Goal: Task Accomplishment & Management: Use online tool/utility

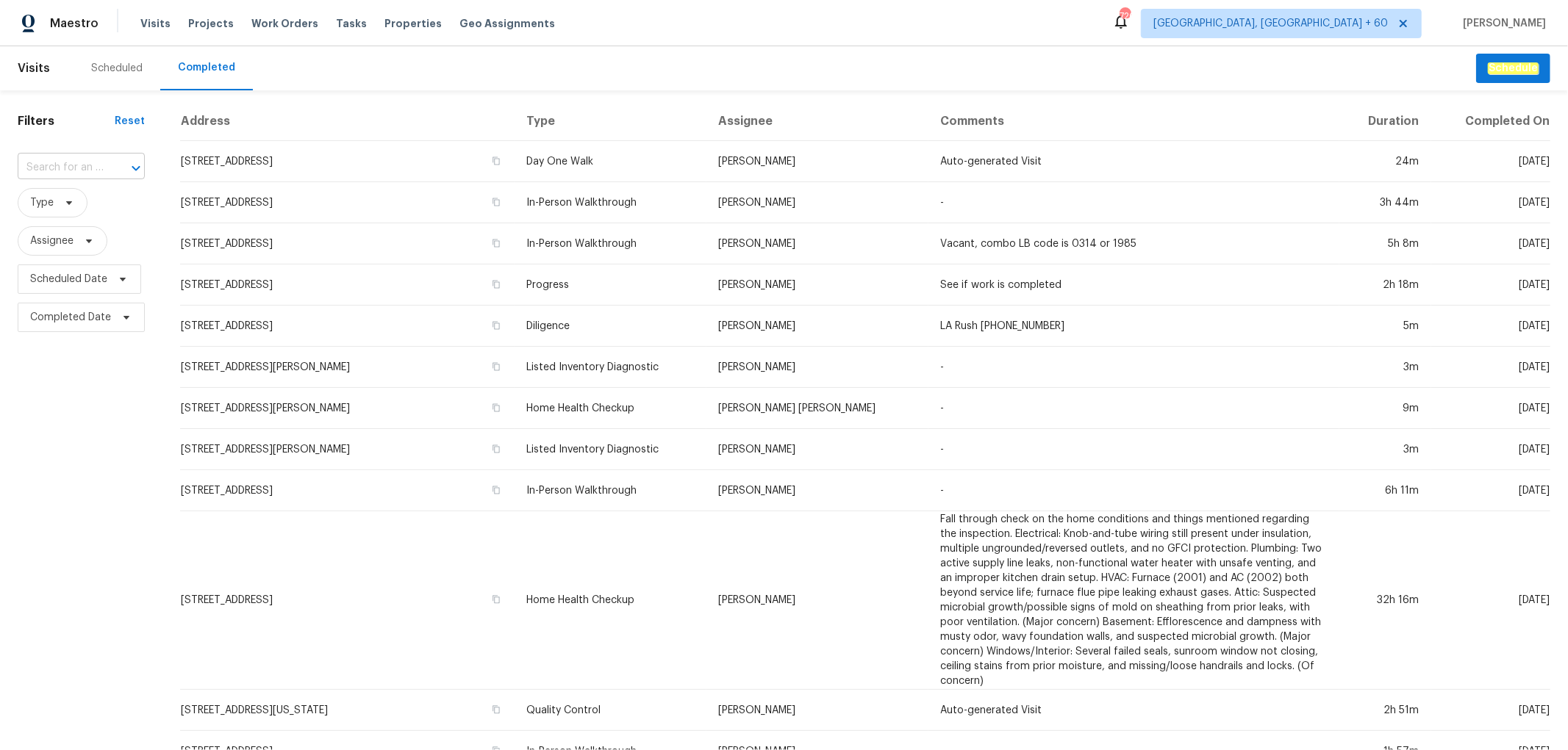
click at [69, 163] on input "text" at bounding box center [60, 167] width 86 height 23
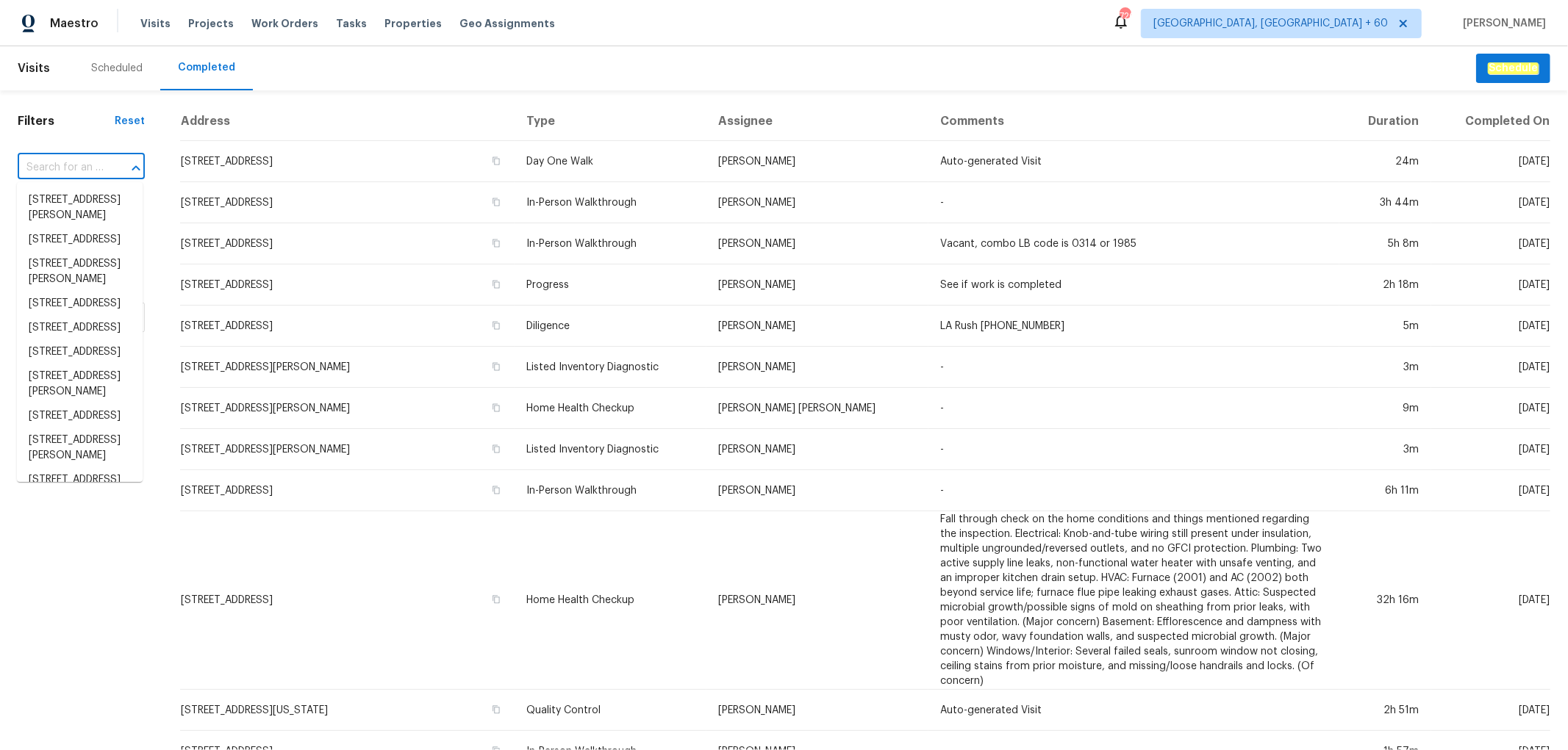
paste input "[STREET_ADDRESS]"
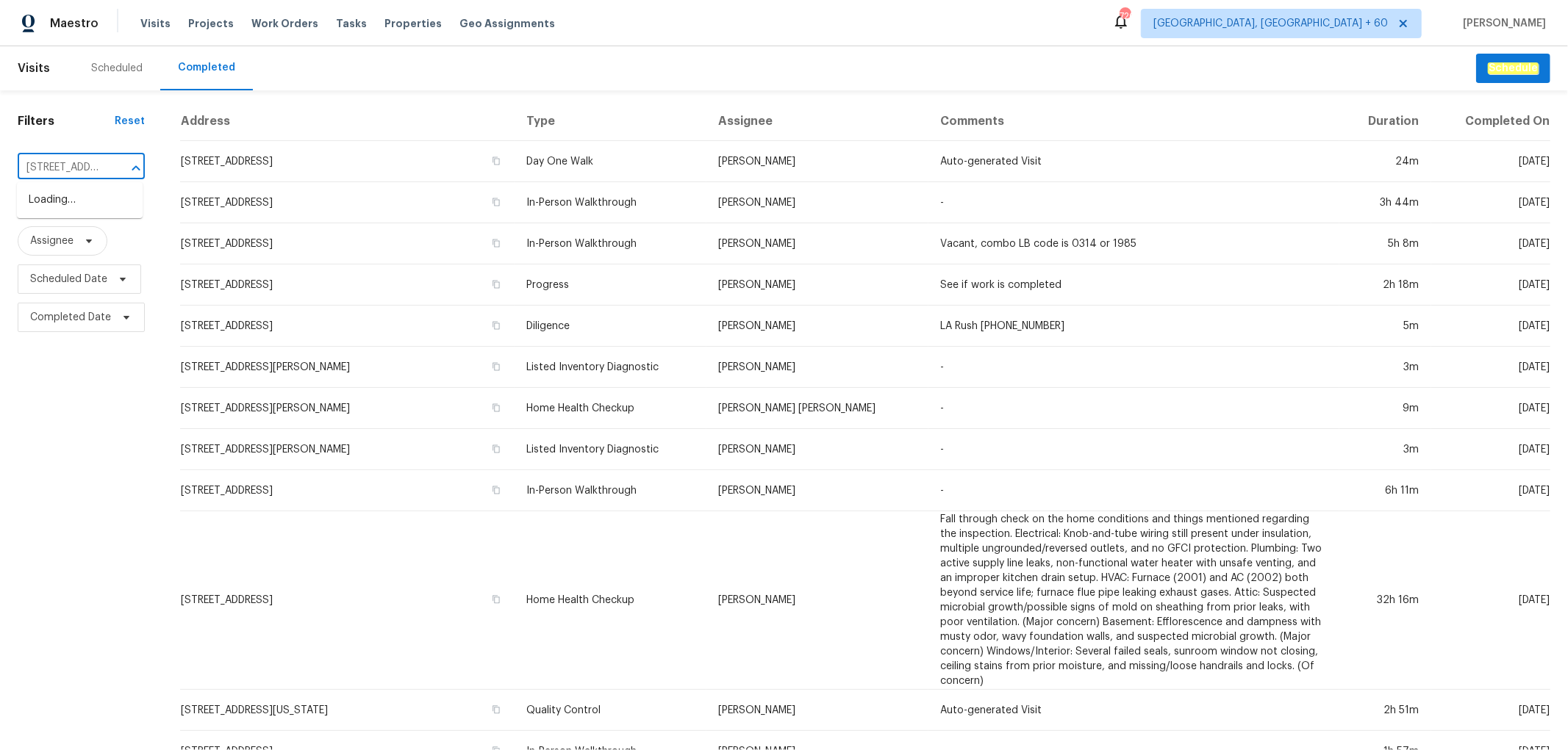
scroll to position [0, 112]
type input "[STREET_ADDRESS]"
click at [75, 212] on li "[STREET_ADDRESS]" at bounding box center [79, 200] width 125 height 24
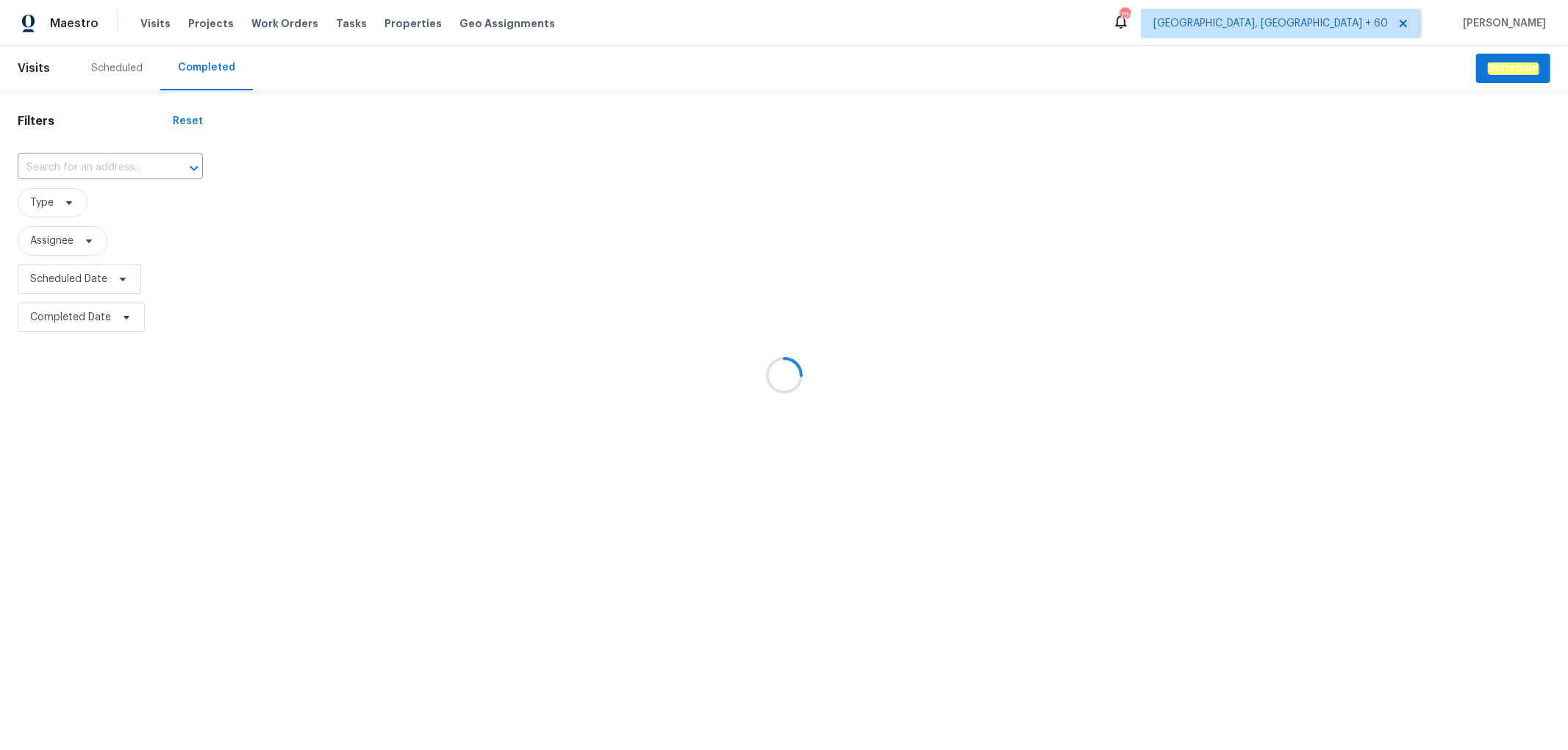
type input "[STREET_ADDRESS]"
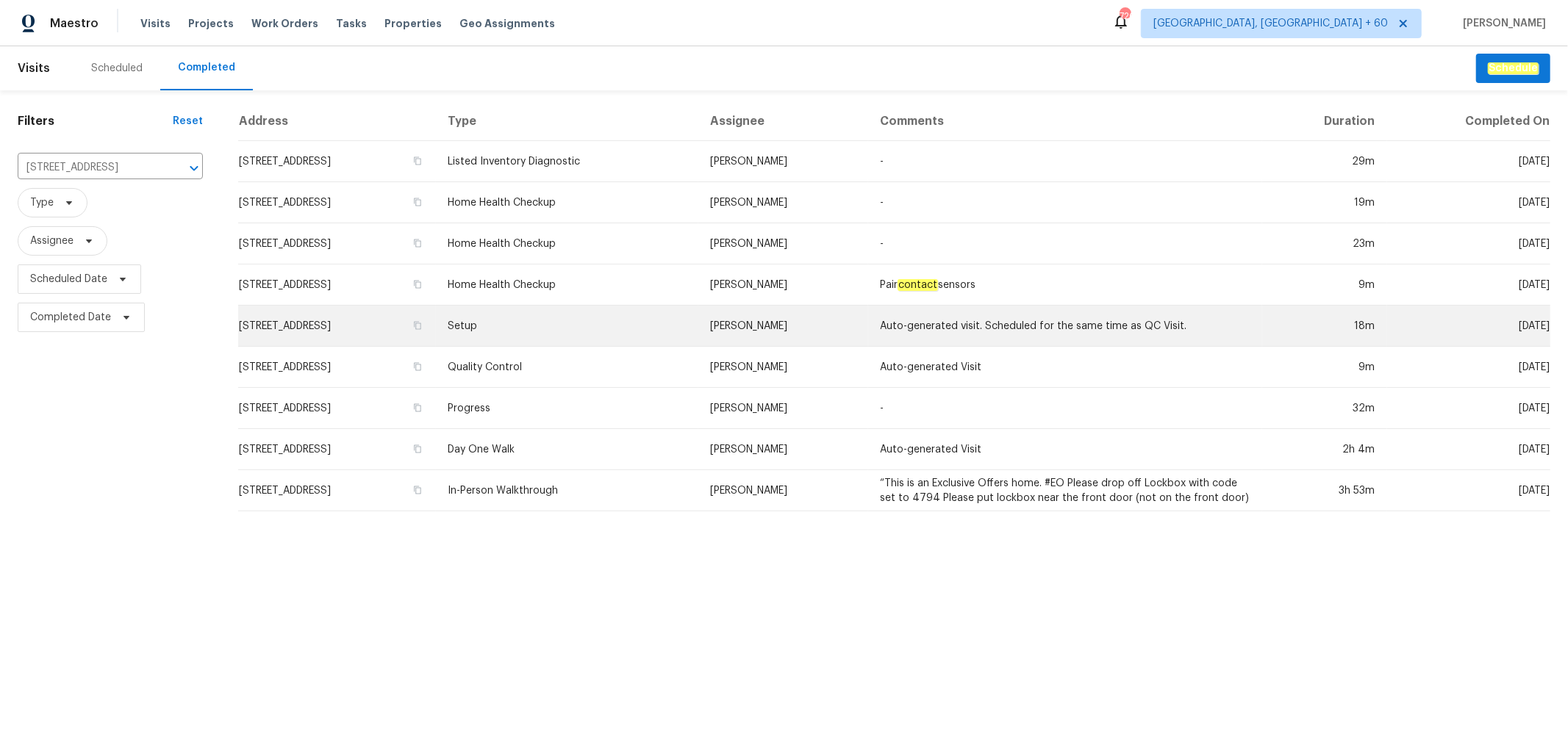
click at [626, 314] on td "Setup" at bounding box center [567, 326] width 263 height 41
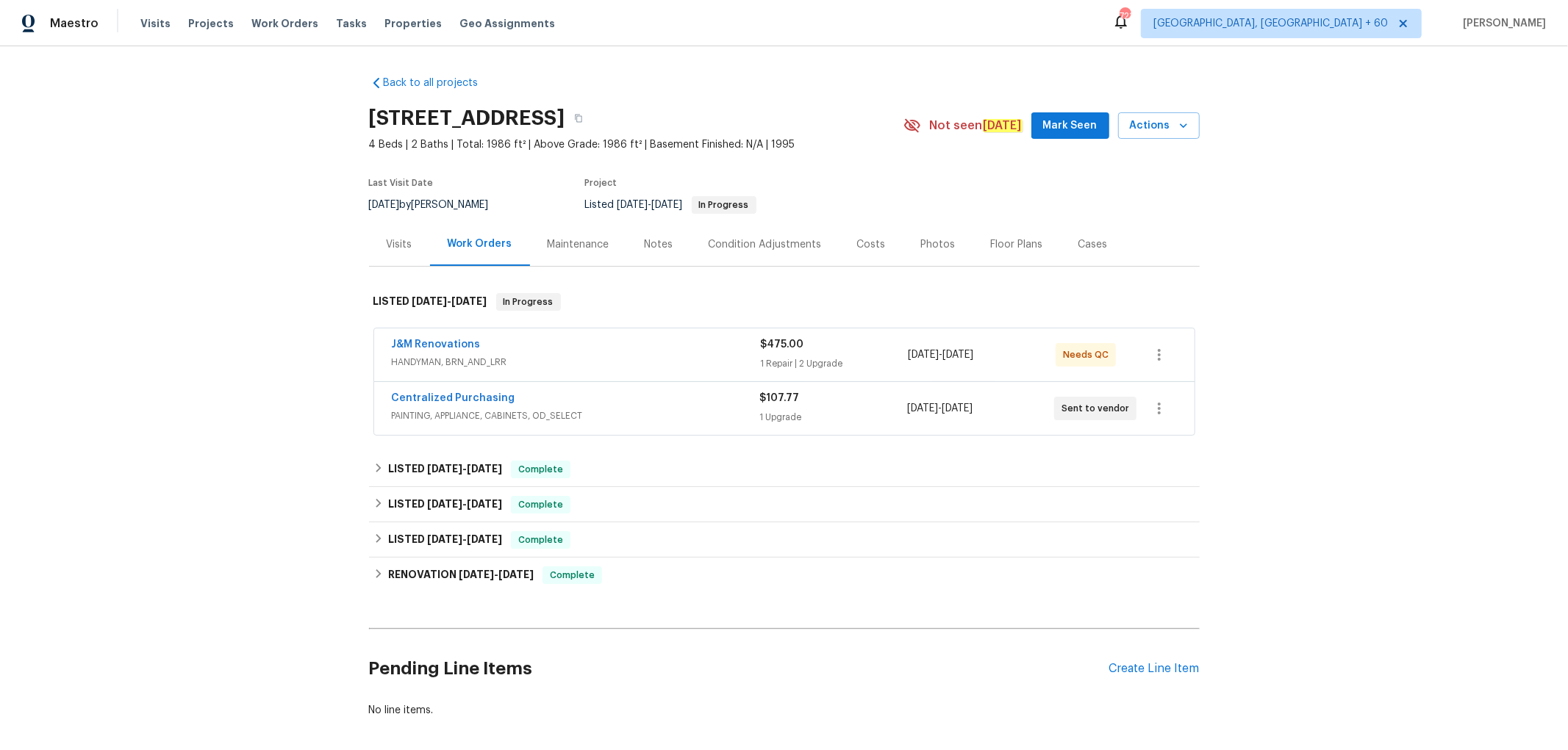
click at [932, 237] on div "Photos" at bounding box center [937, 245] width 34 height 15
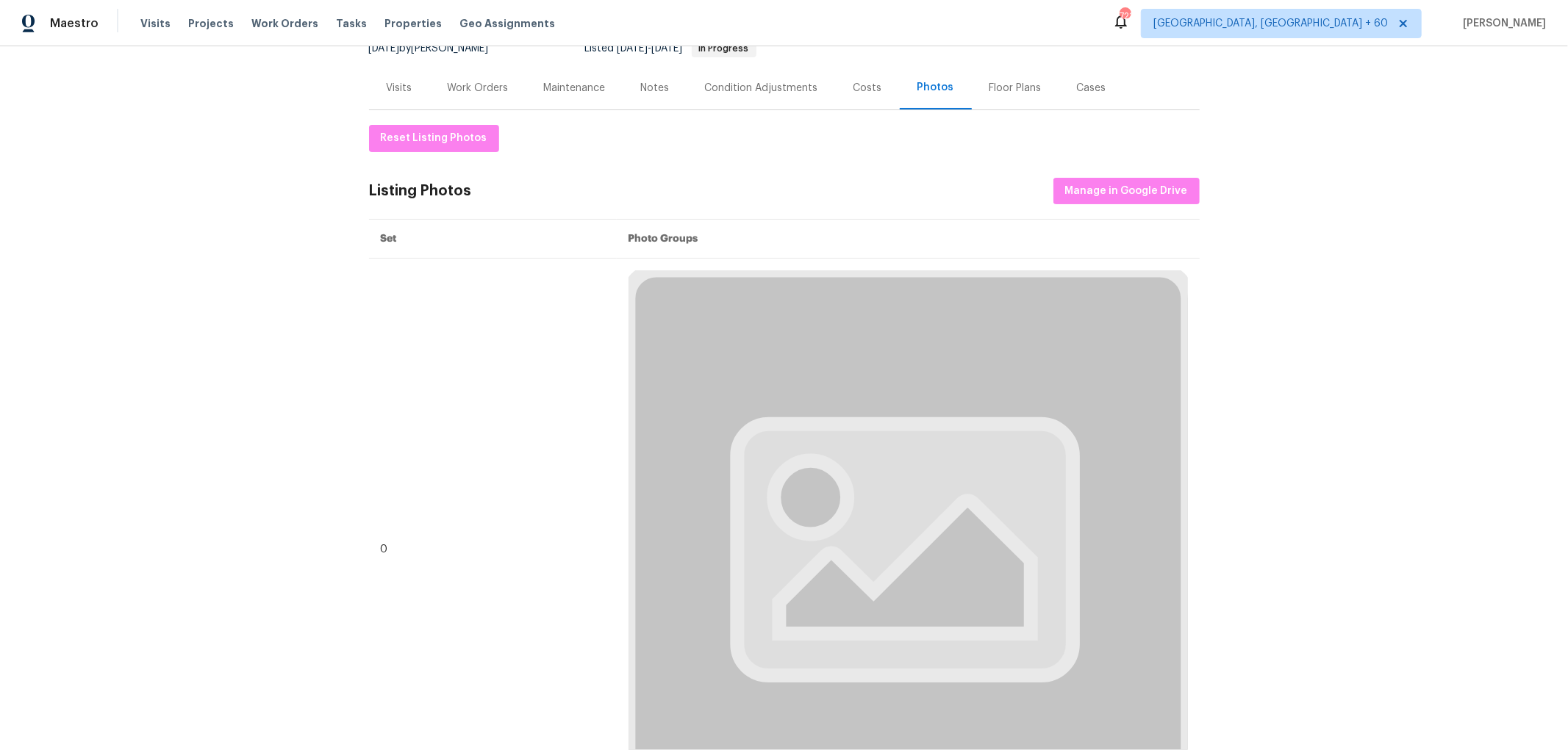
scroll to position [163, 0]
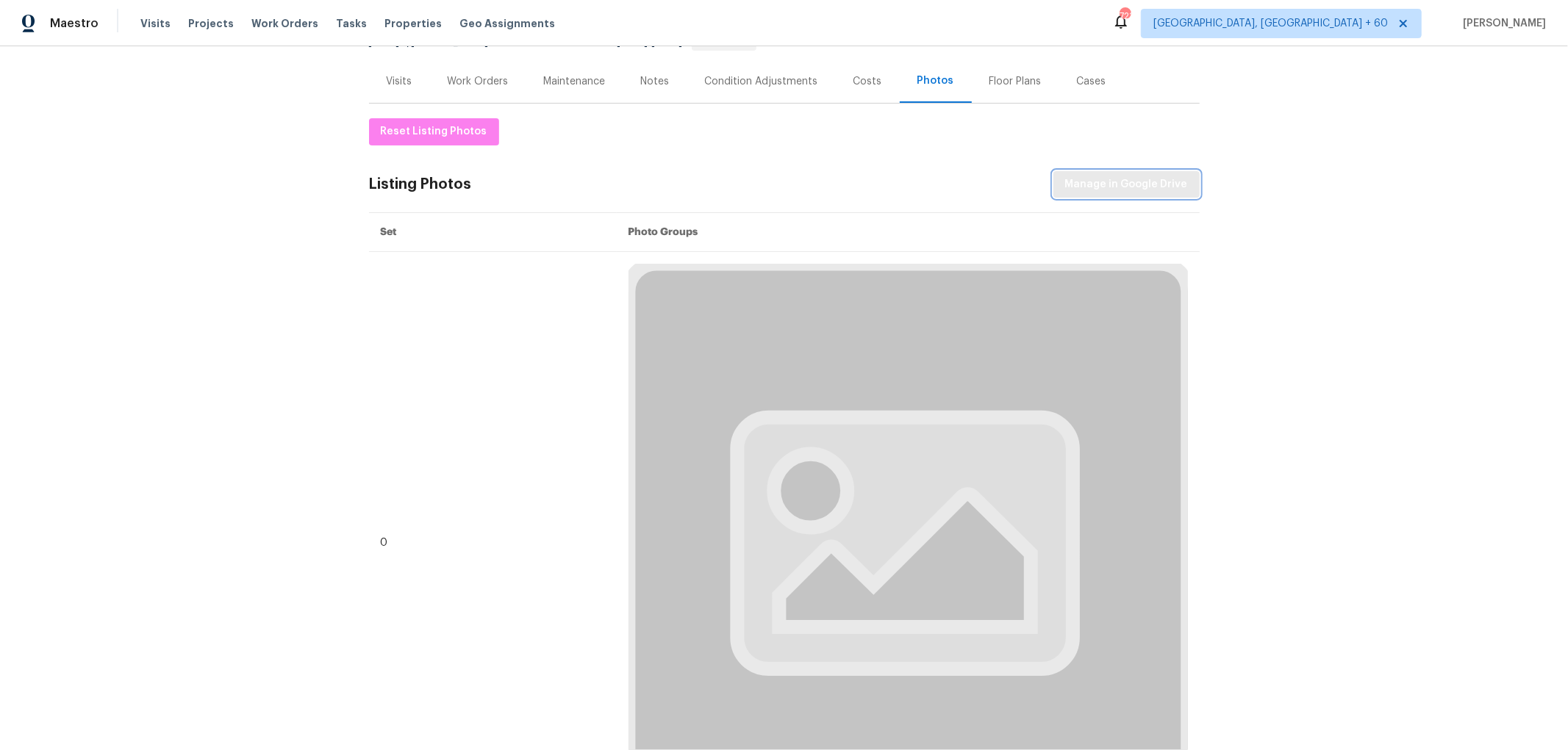
click at [1117, 186] on span "Manage in Google Drive" at bounding box center [1126, 185] width 123 height 18
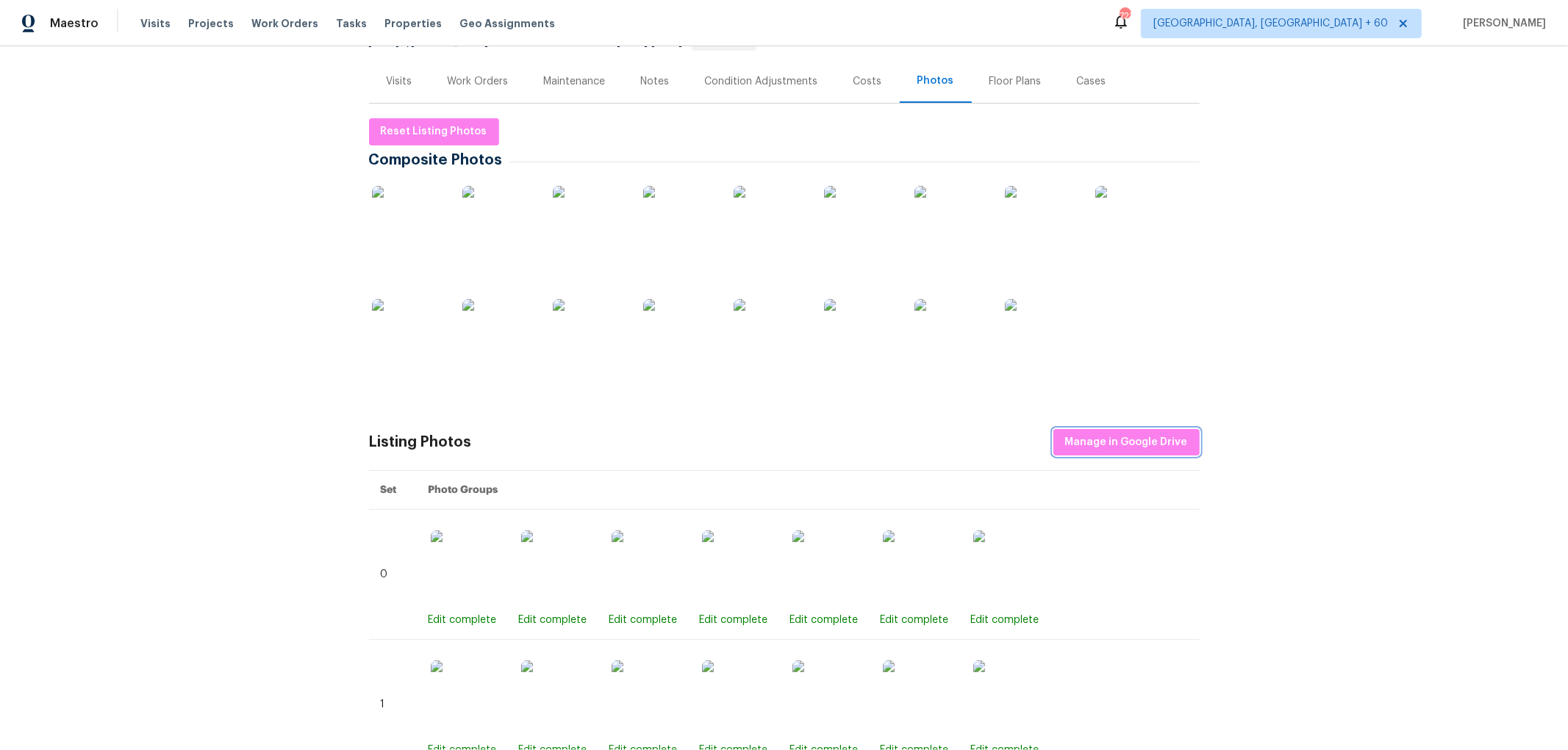
scroll to position [0, 0]
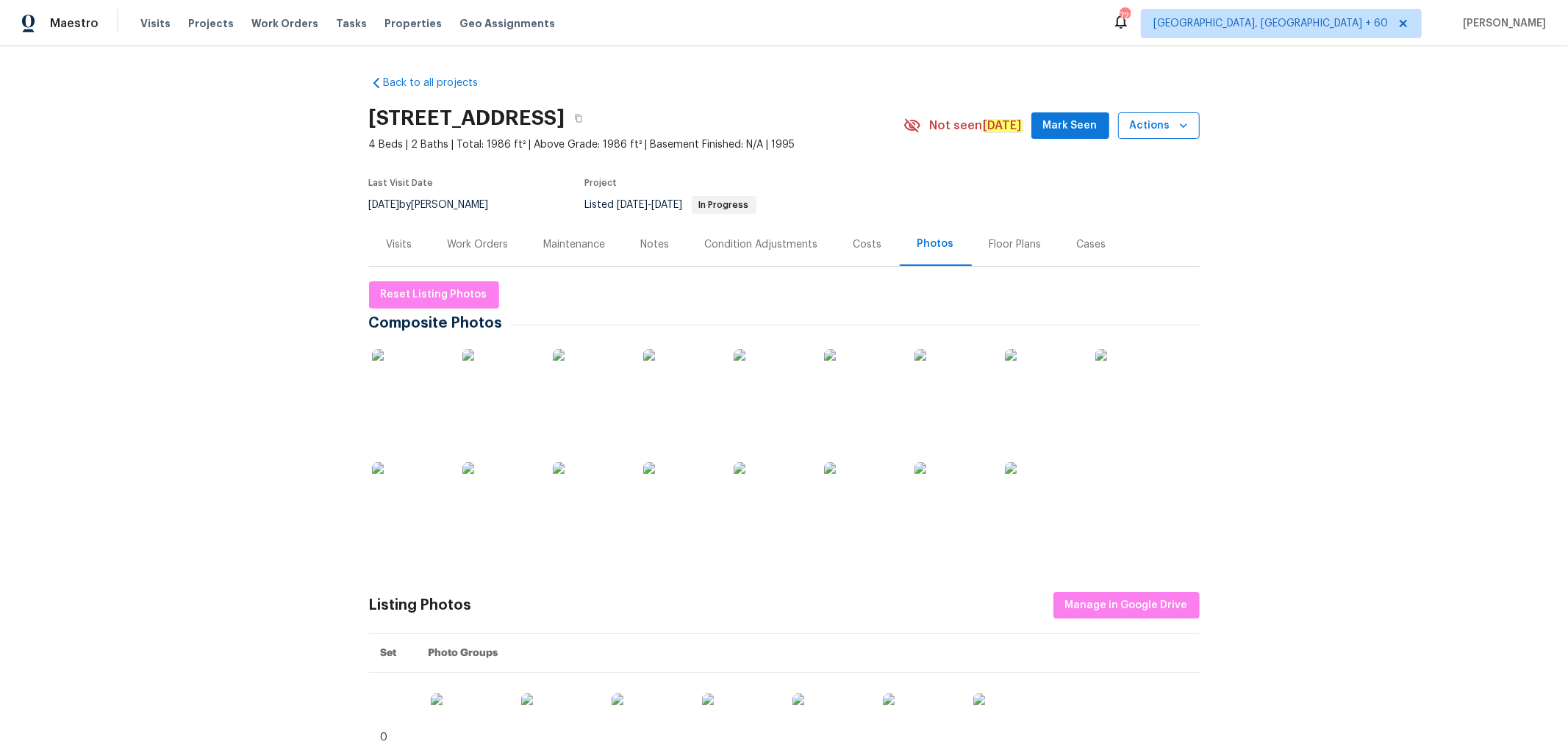
click at [1141, 120] on span "Actions" at bounding box center [1158, 126] width 58 height 18
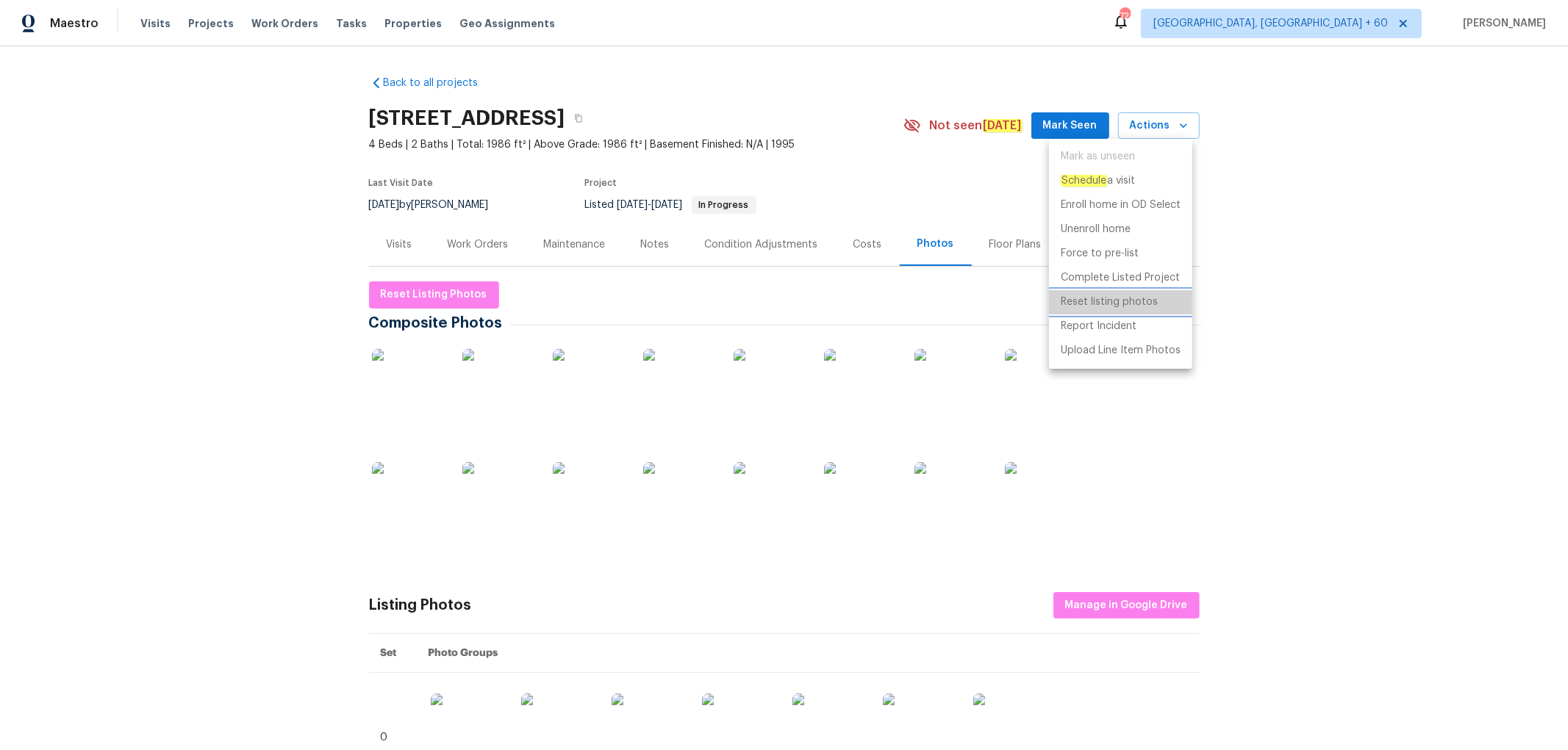
click at [1131, 296] on p "Reset listing photos" at bounding box center [1109, 302] width 97 height 15
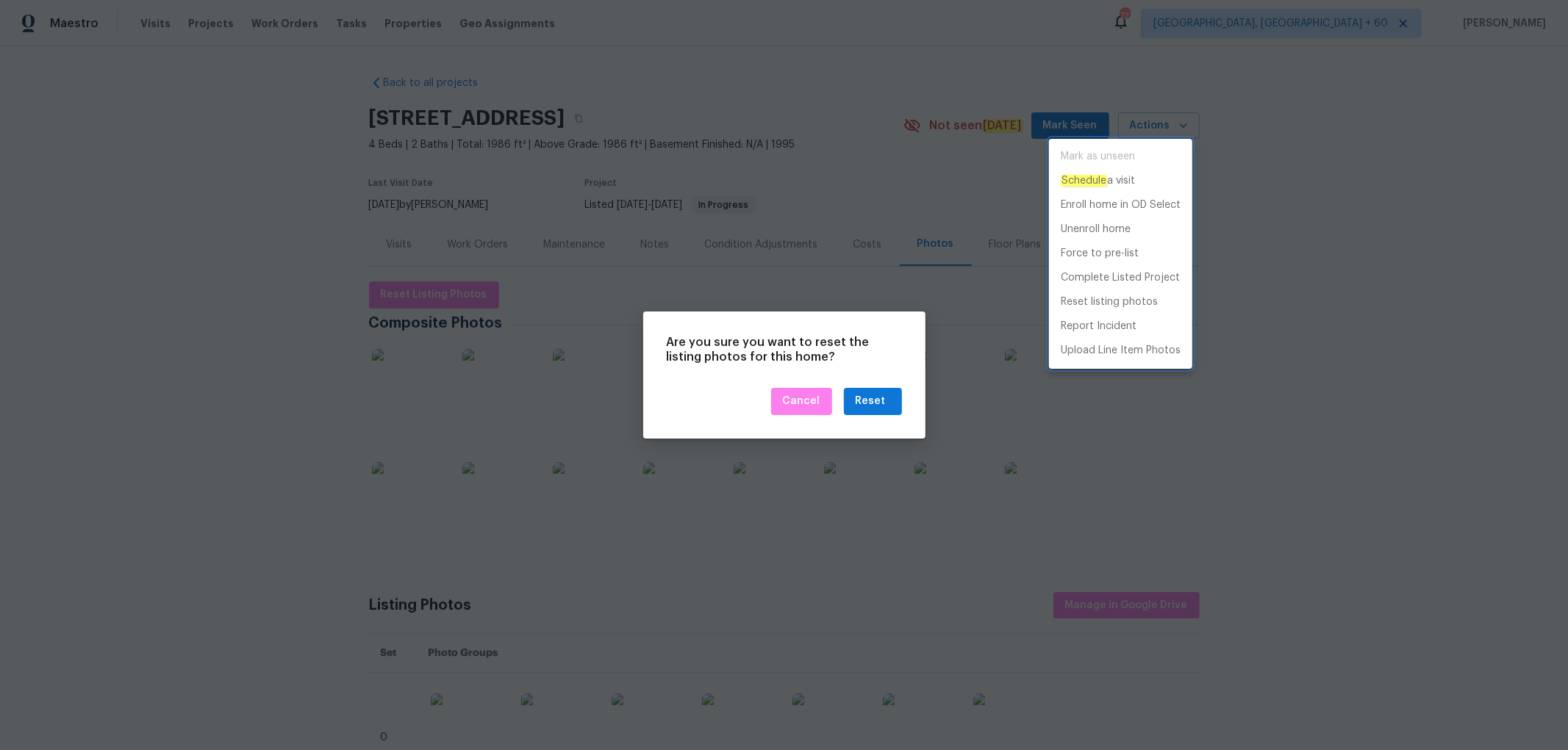
click at [876, 401] on div at bounding box center [784, 375] width 1568 height 750
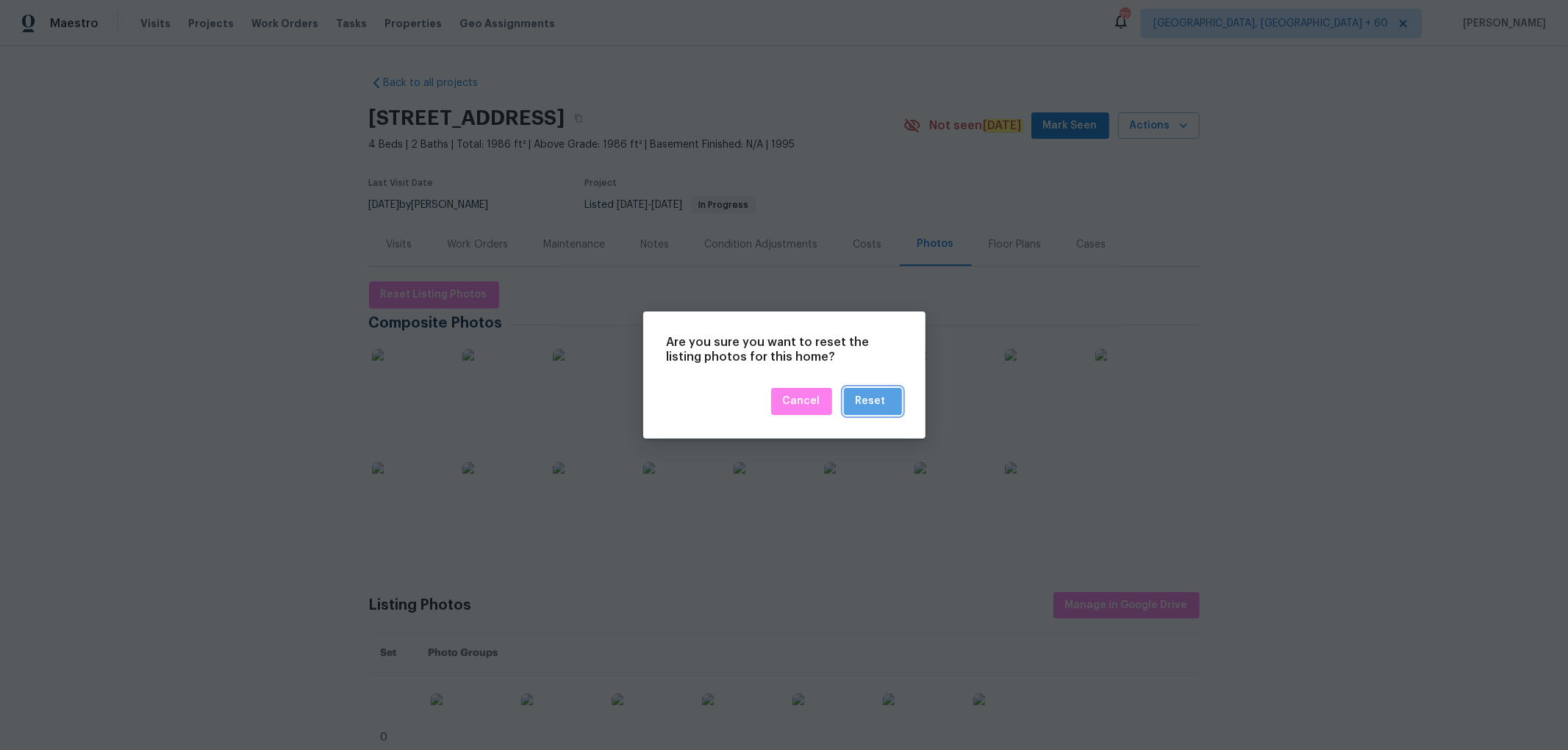
click at [876, 401] on div "Reset" at bounding box center [871, 401] width 30 height 18
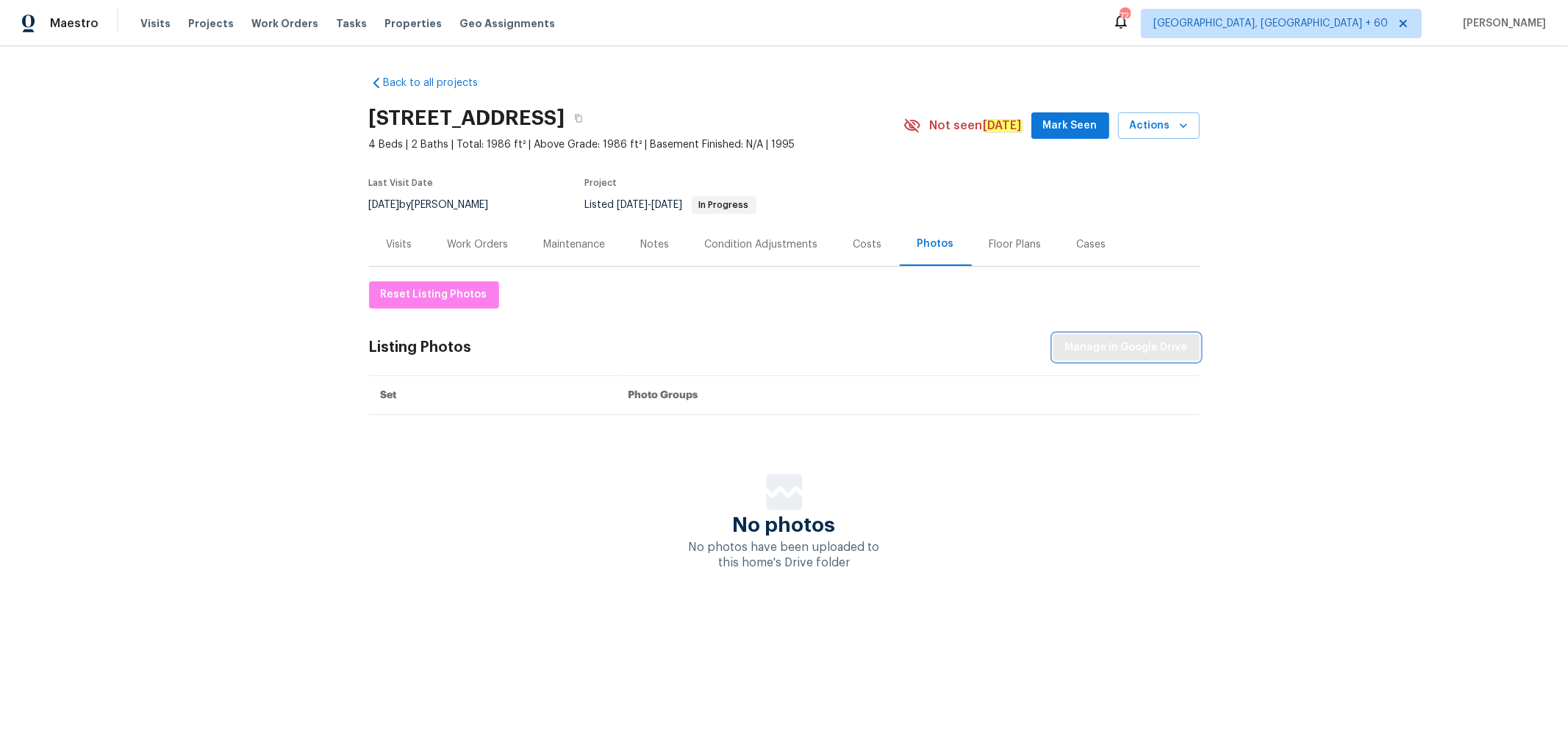
click at [1147, 343] on span "Manage in Google Drive" at bounding box center [1126, 348] width 123 height 18
click at [1096, 343] on span "Manage in Google Drive" at bounding box center [1126, 348] width 123 height 18
